Goal: Information Seeking & Learning: Learn about a topic

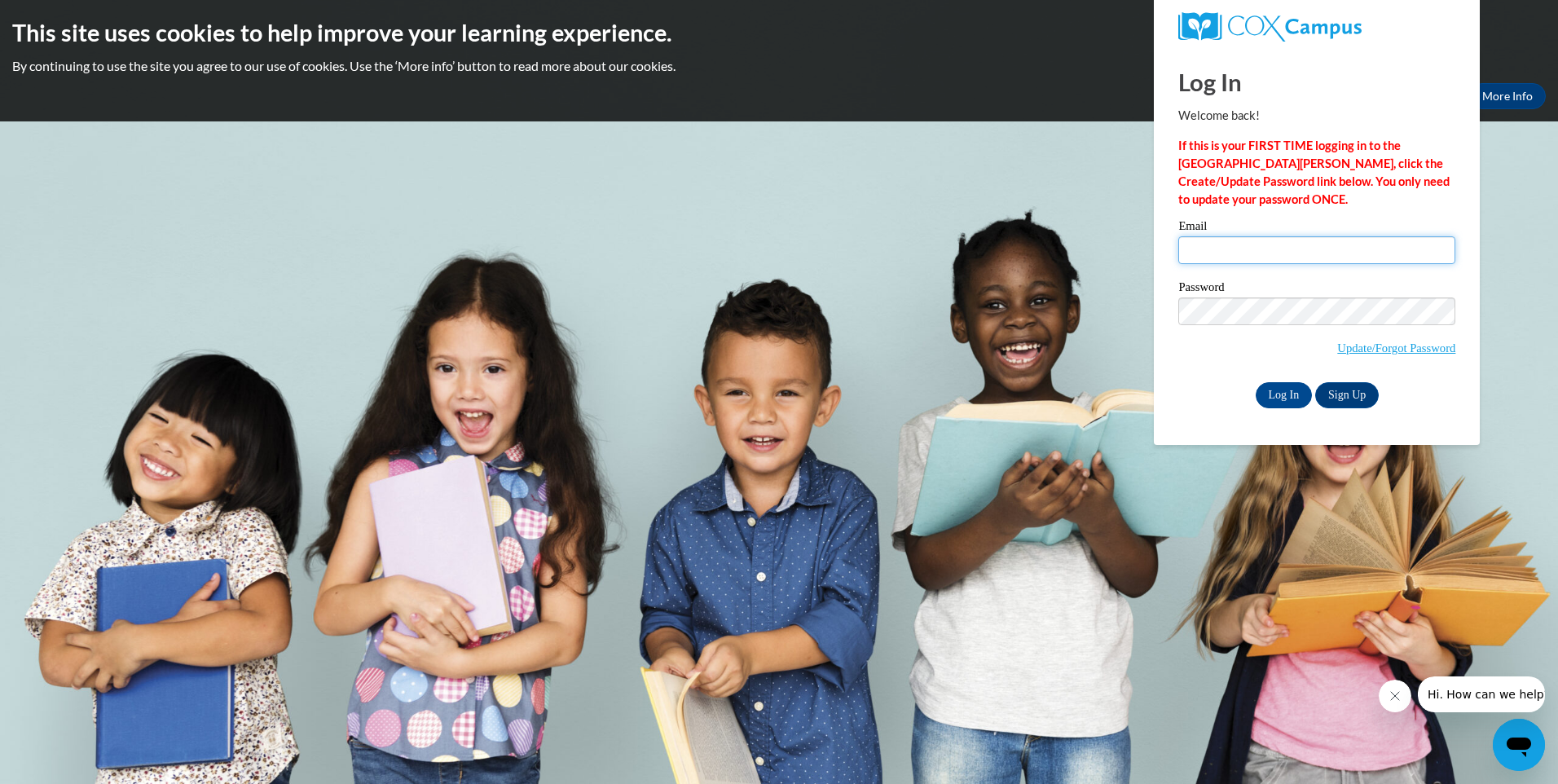
click at [1202, 243] on input "Email" at bounding box center [1317, 250] width 277 height 28
type input "[EMAIL_ADDRESS][DOMAIN_NAME]"
click at [1270, 388] on input "Log In" at bounding box center [1285, 395] width 57 height 26
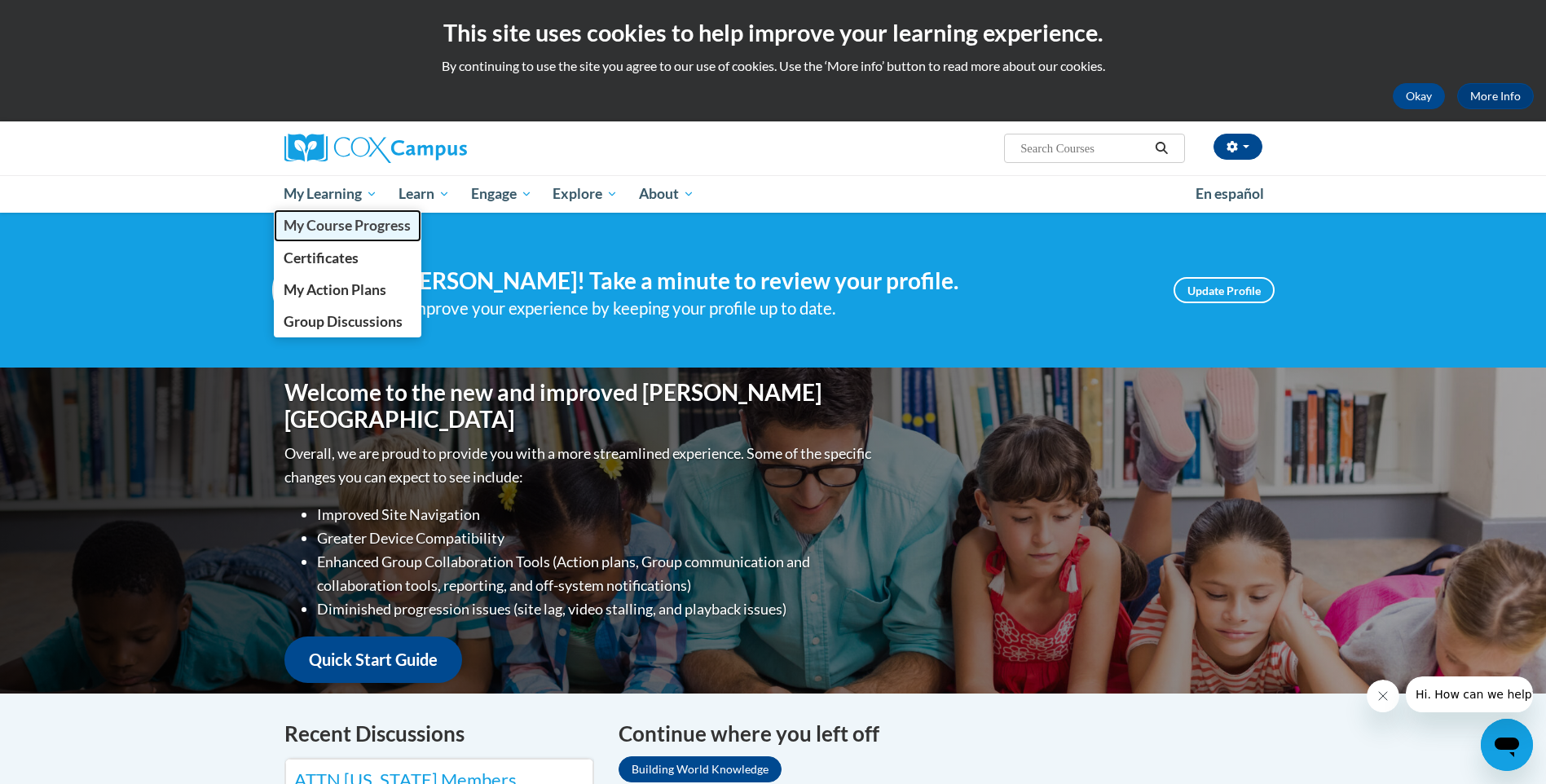
click at [317, 215] on link "My Course Progress" at bounding box center [348, 225] width 148 height 32
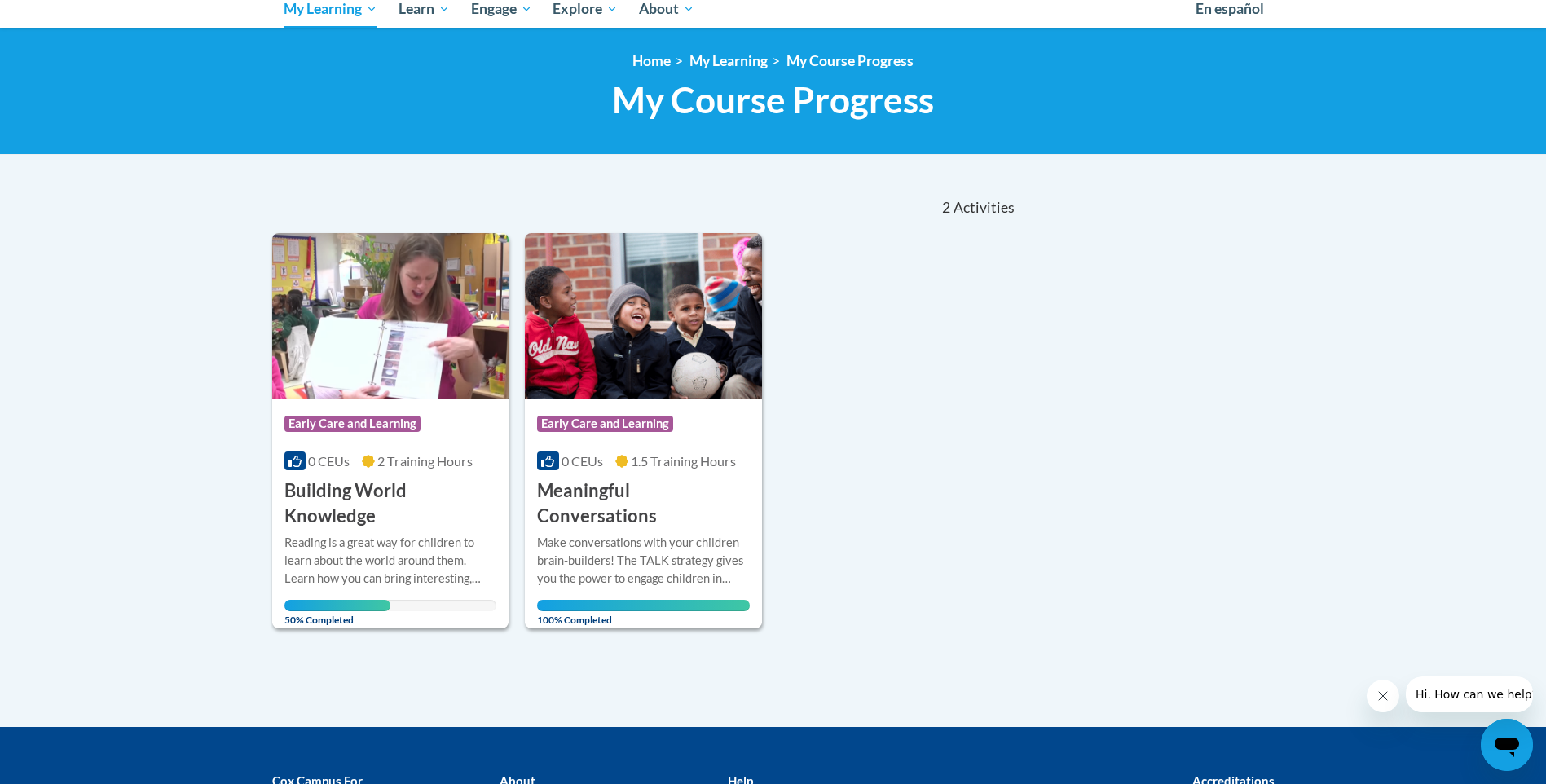
scroll to position [228, 0]
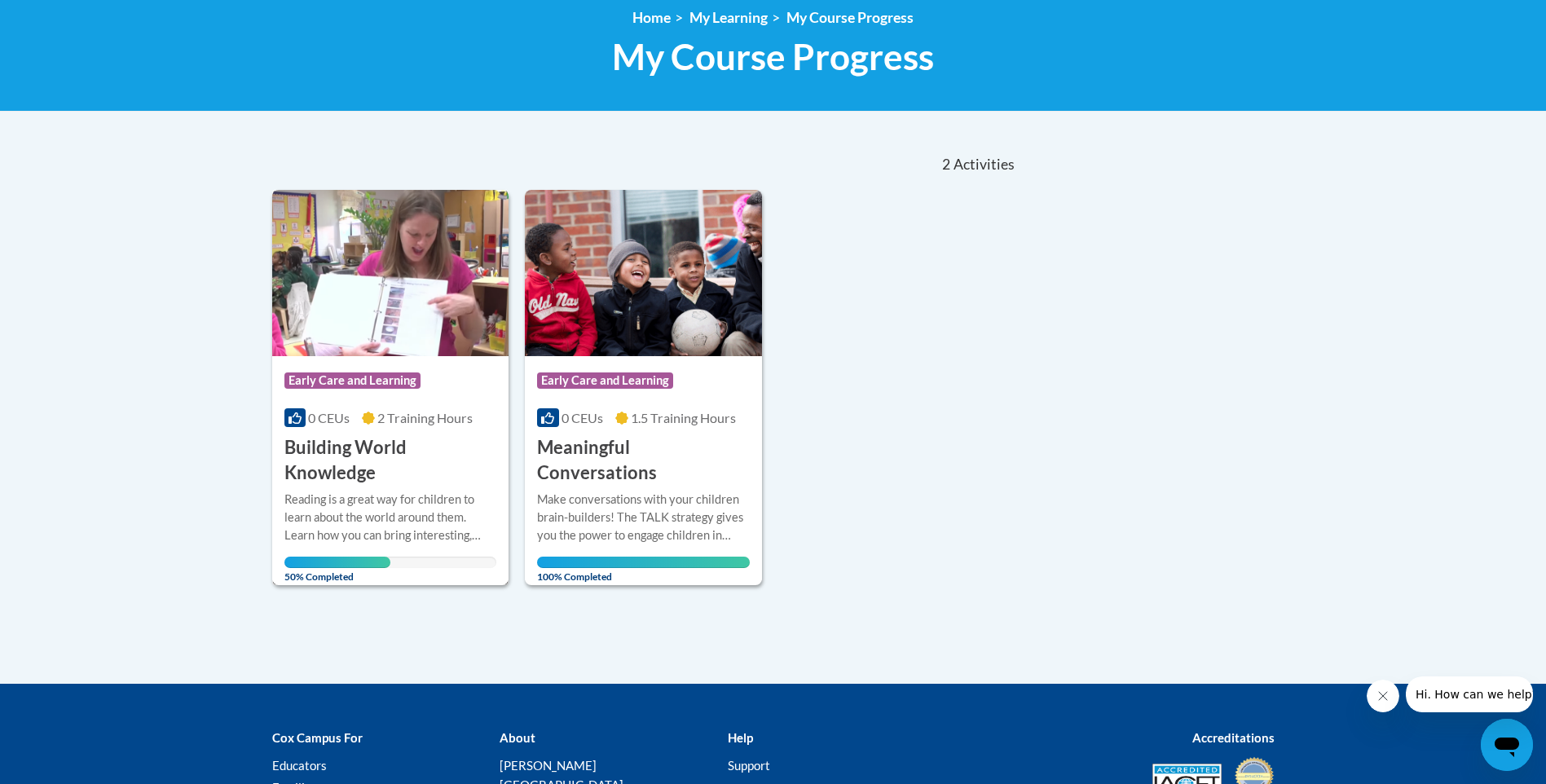
click at [395, 569] on div "More Info Open Reading is a great way for children to learn about the world aro…" at bounding box center [390, 532] width 237 height 95
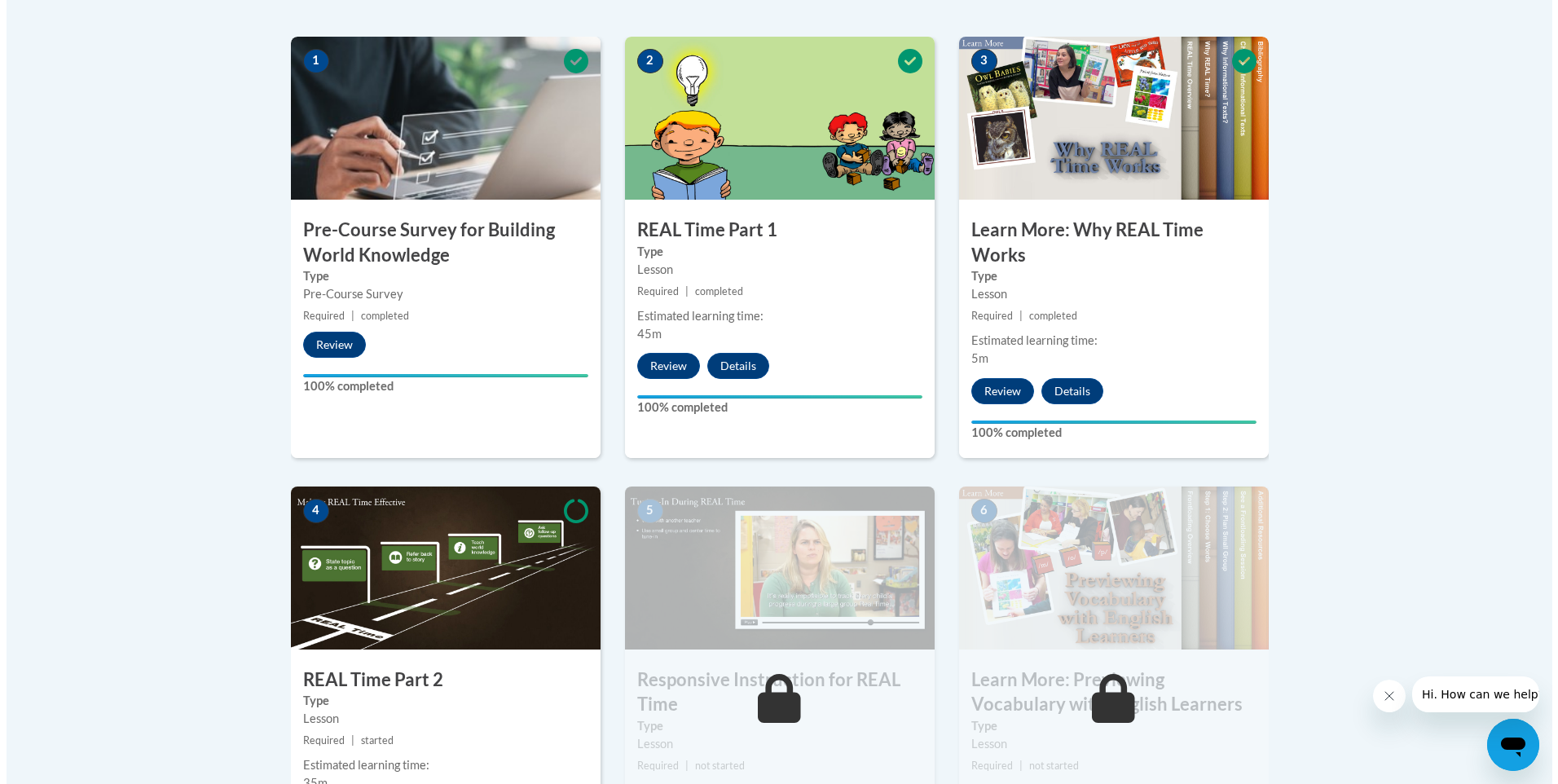
scroll to position [565, 0]
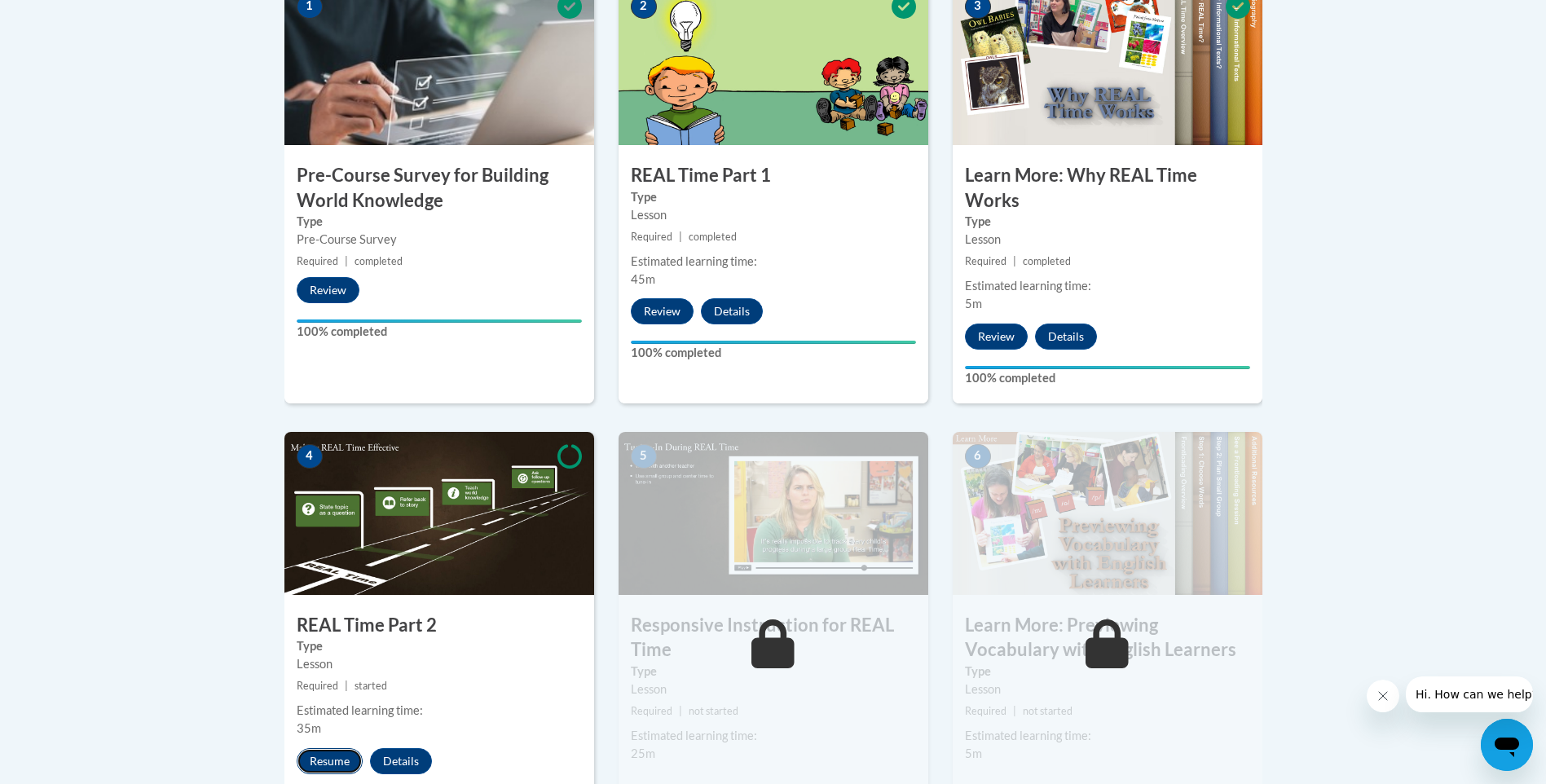
click at [333, 753] on button "Resume" at bounding box center [330, 761] width 66 height 26
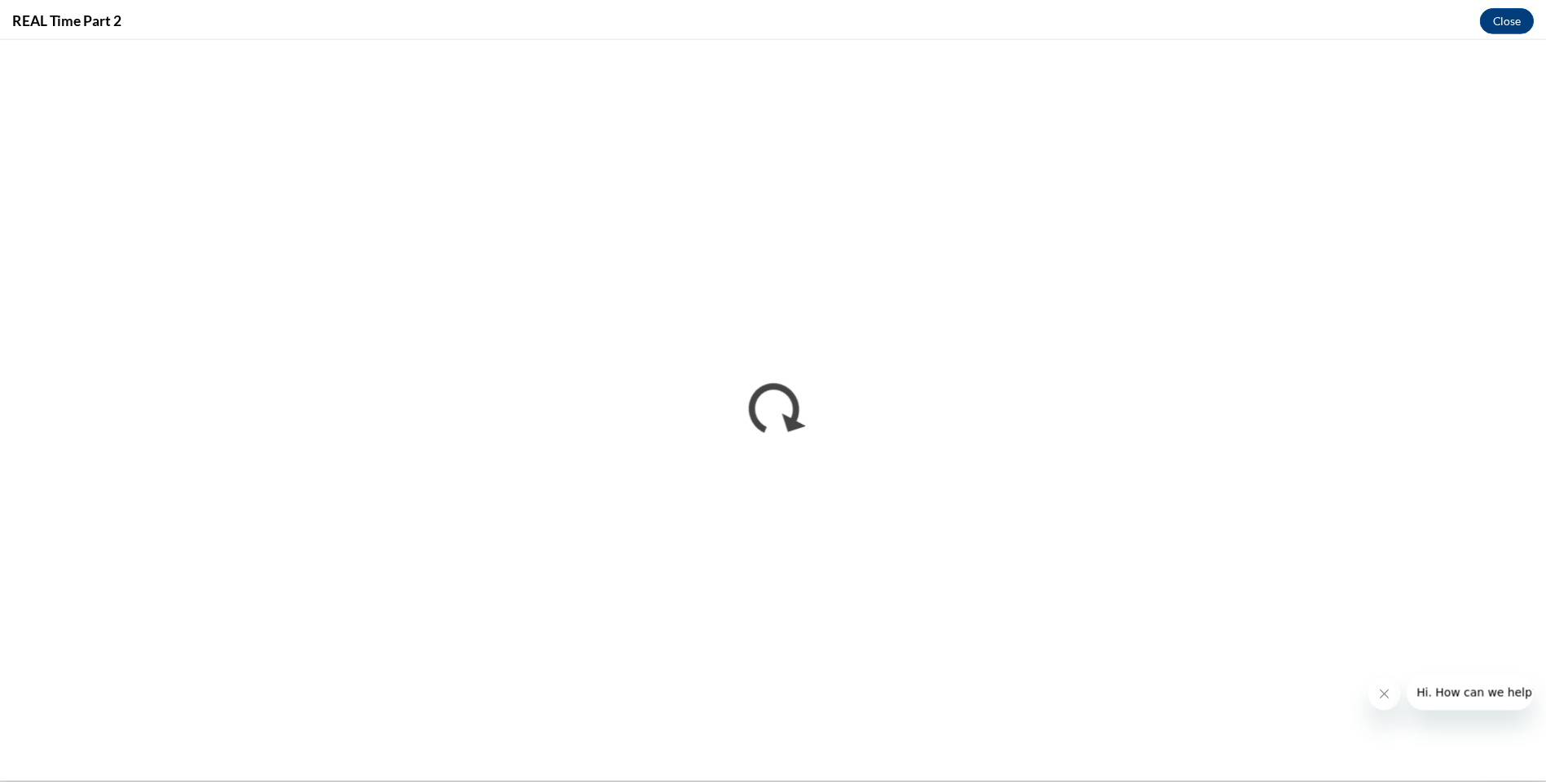
scroll to position [0, 0]
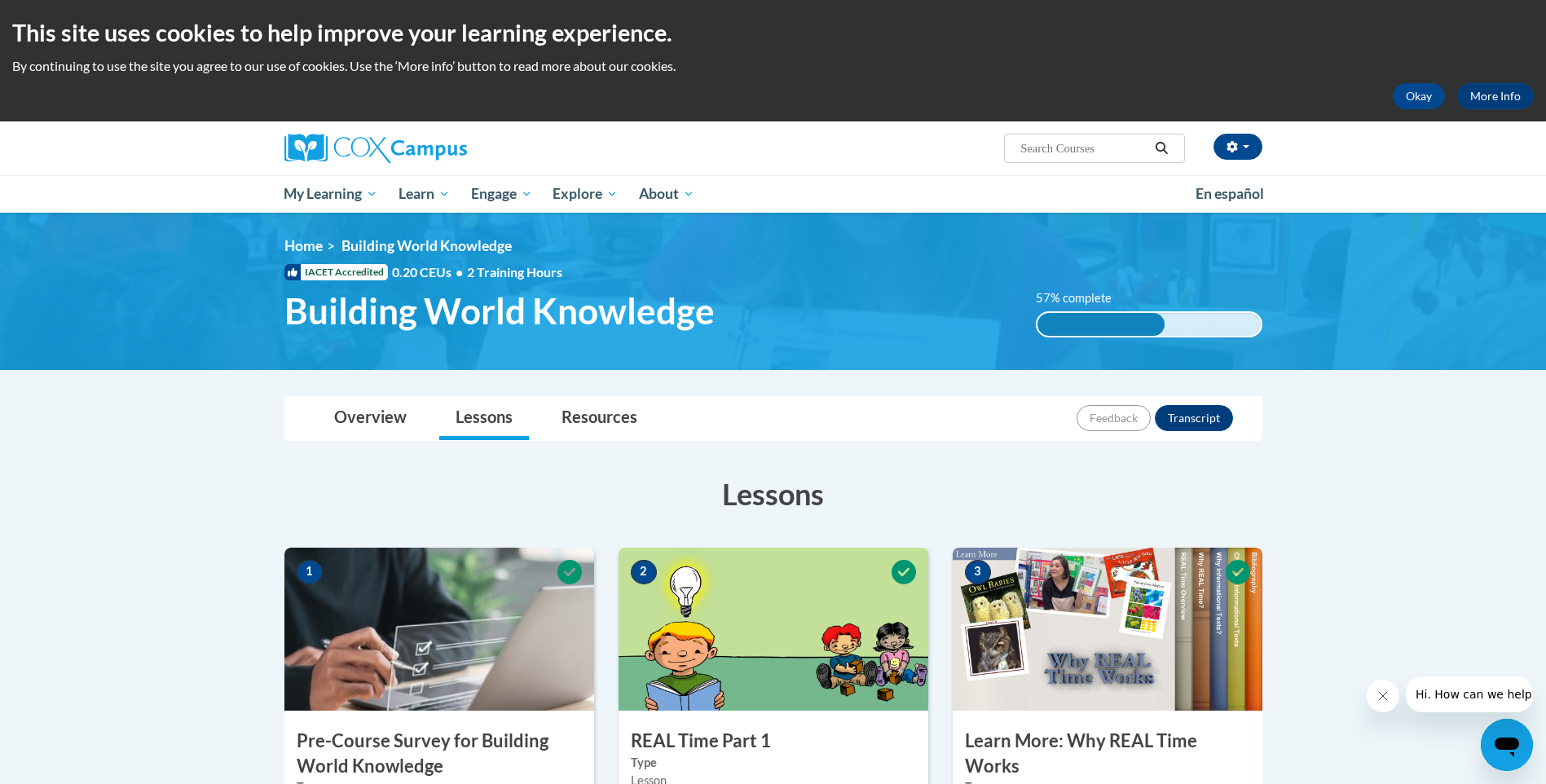
drag, startPoint x: 1474, startPoint y: 58, endPoint x: 1506, endPoint y: 64, distance: 32.6
click at [1506, 64] on div "This site uses cookies to help improve your learning experience. By continuing …" at bounding box center [773, 61] width 1546 height 121
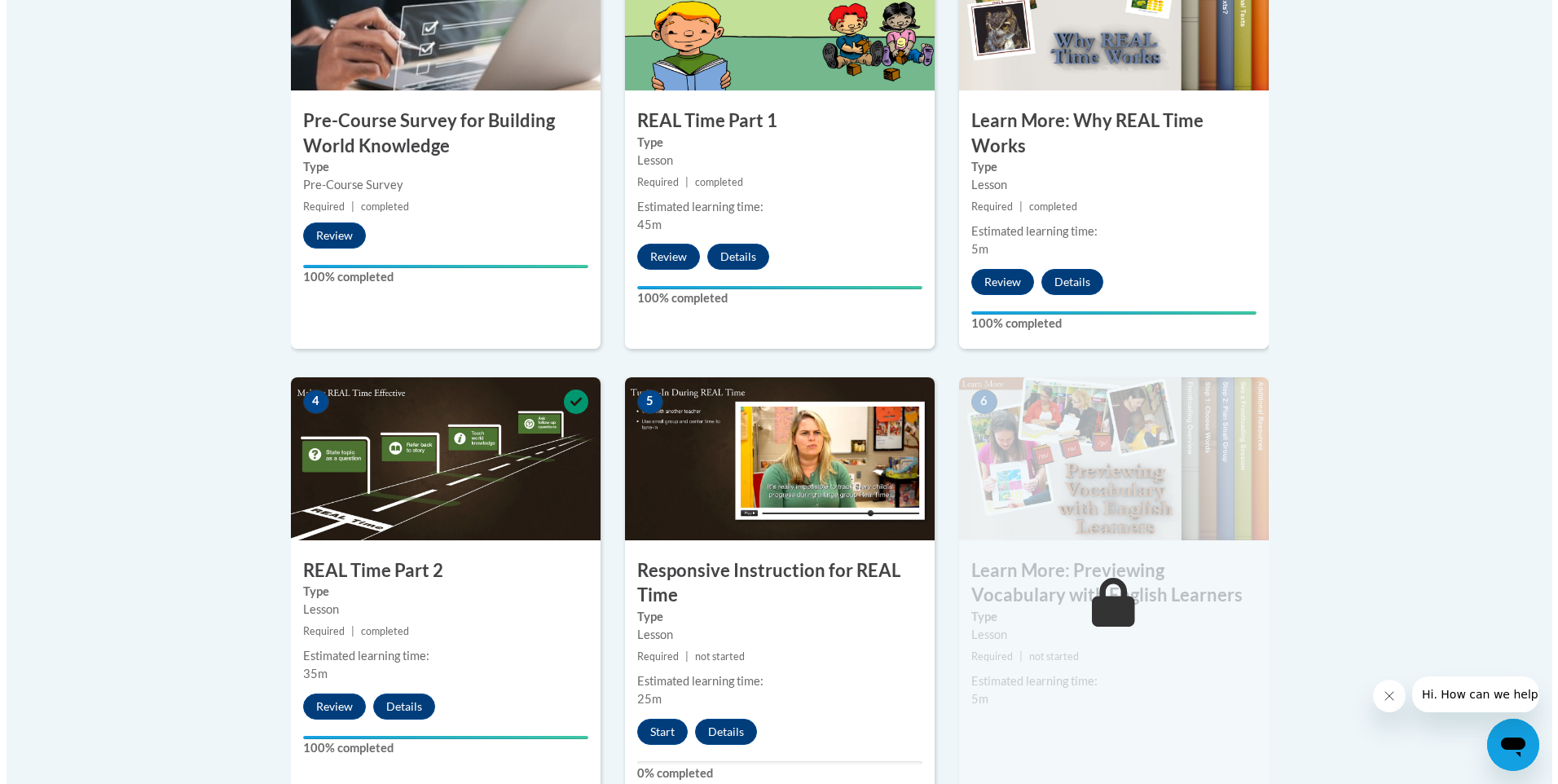
scroll to position [663, 0]
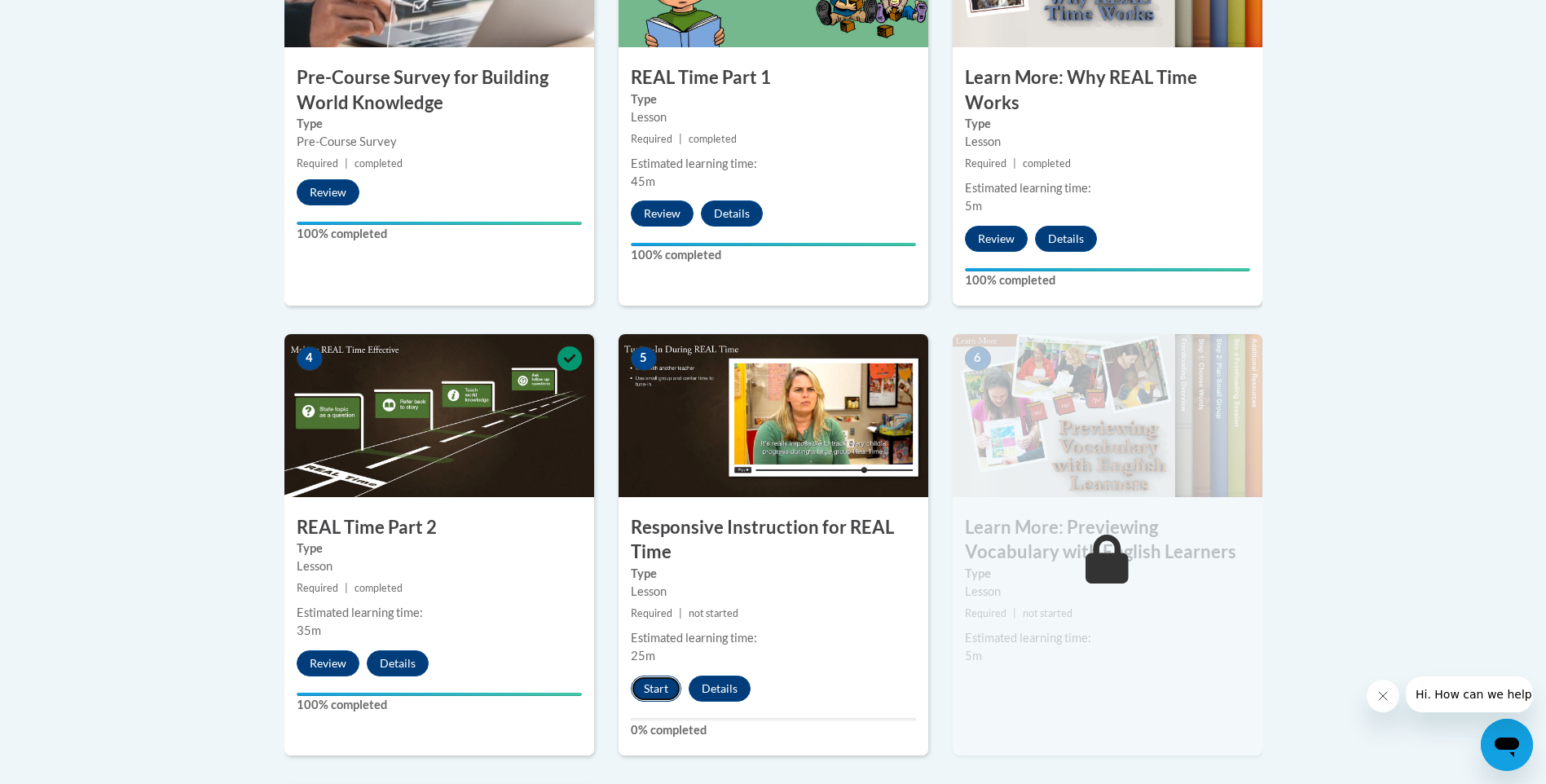
click at [652, 687] on button "Start" at bounding box center [656, 689] width 50 height 26
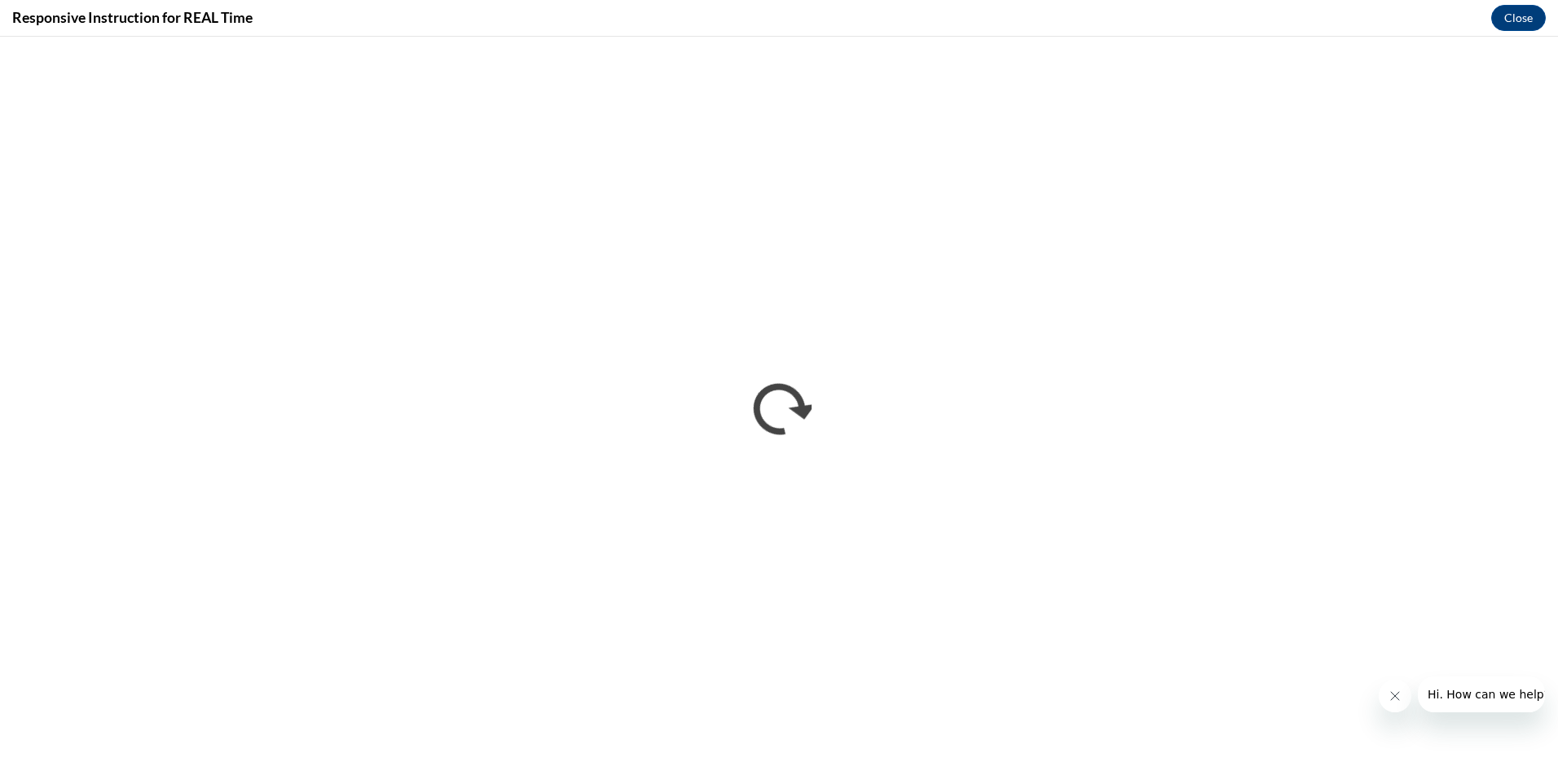
scroll to position [0, 0]
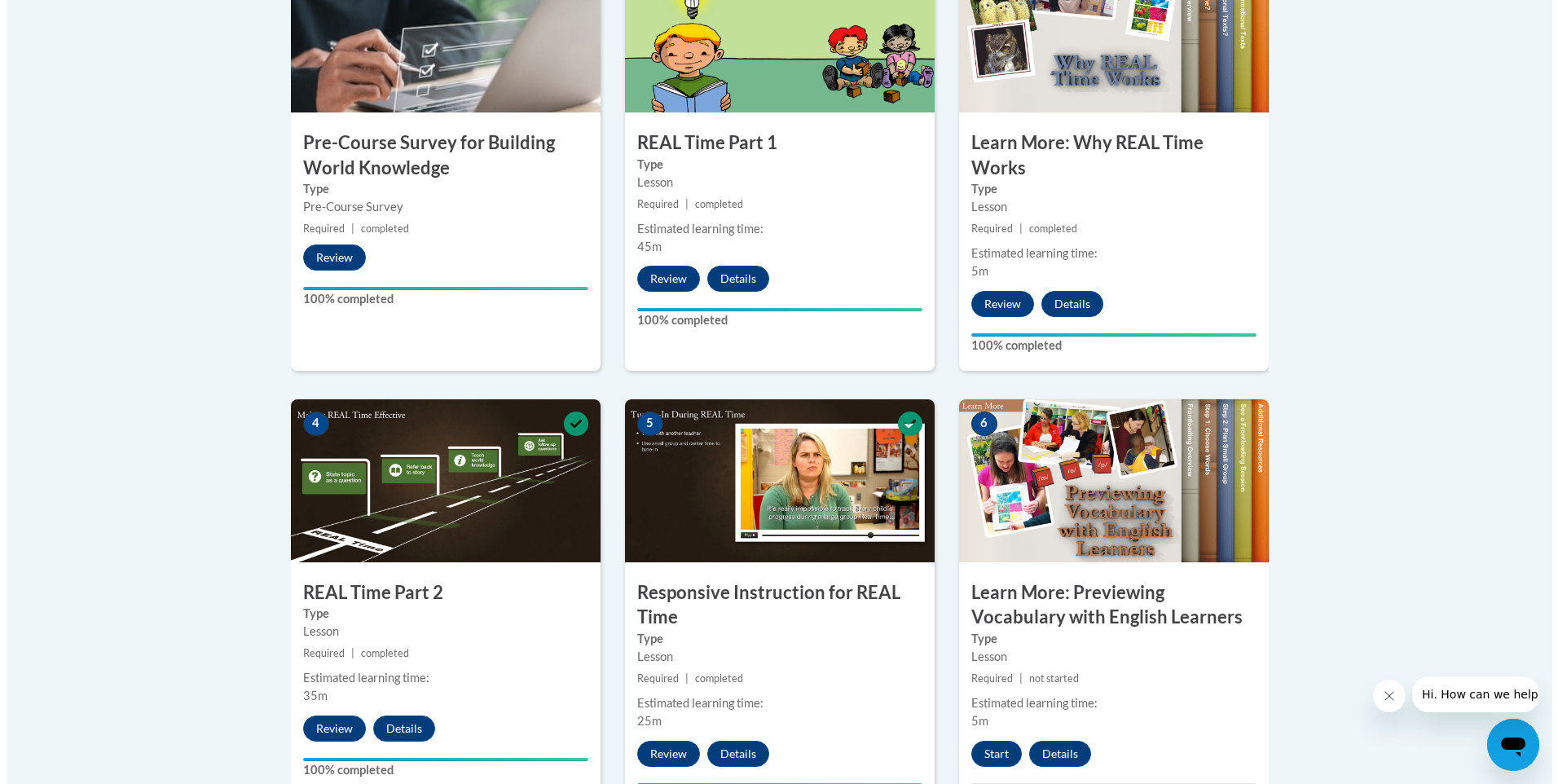
scroll to position [620, 0]
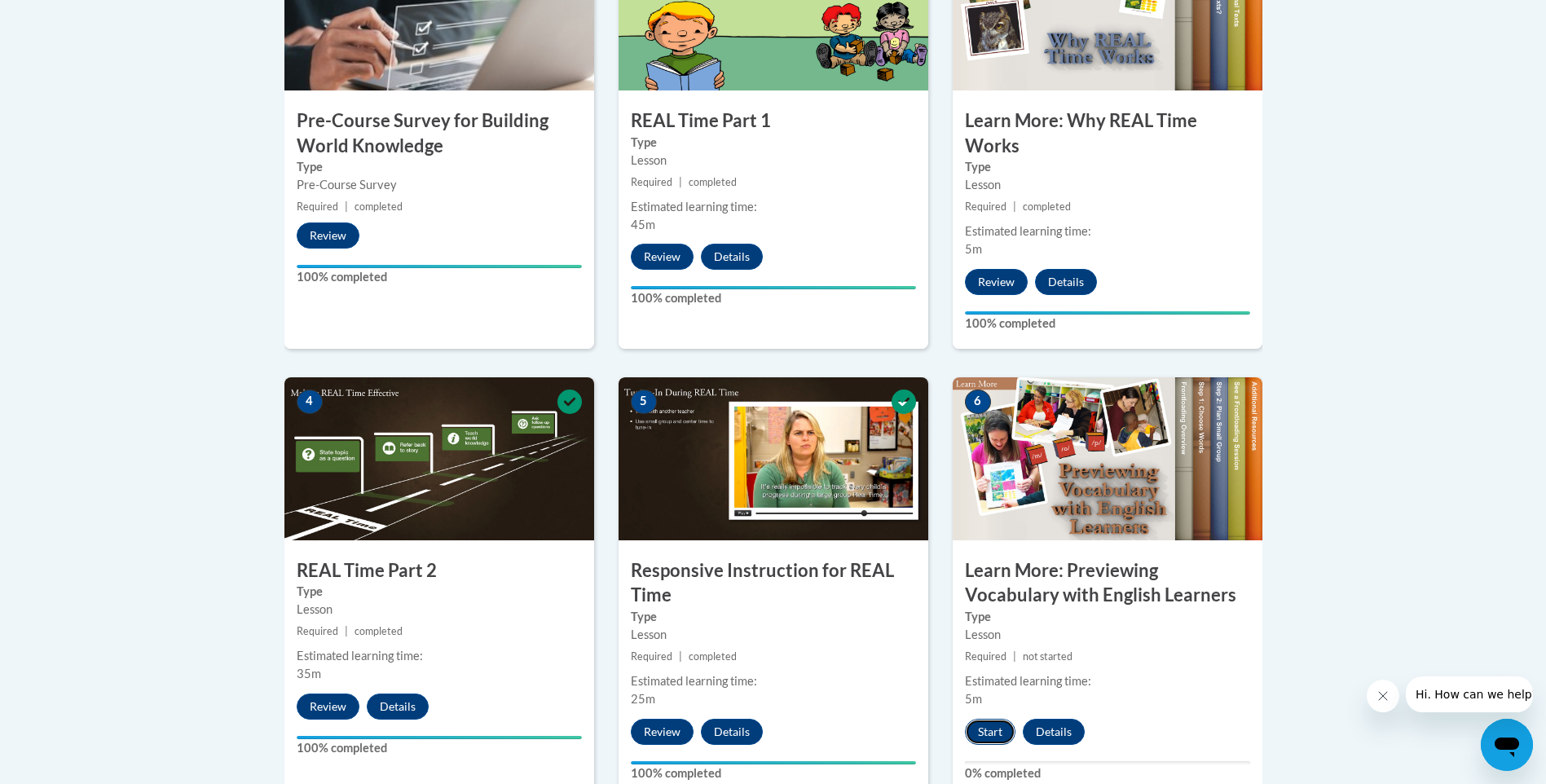
click at [989, 724] on button "Start" at bounding box center [990, 732] width 50 height 26
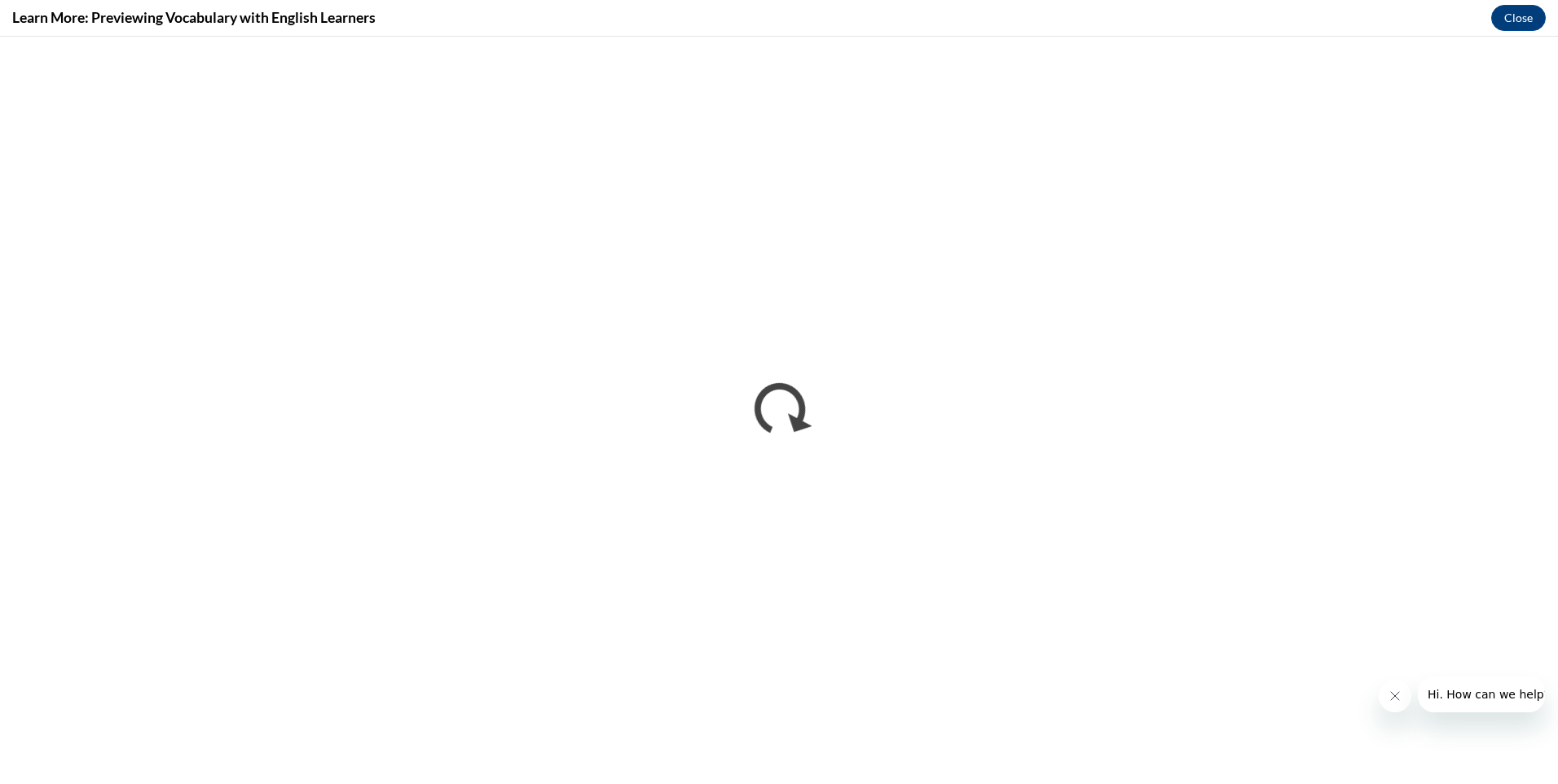
scroll to position [0, 0]
click at [1383, 696] on button "Close message from company" at bounding box center [1395, 696] width 33 height 33
